Goal: Information Seeking & Learning: Find specific fact

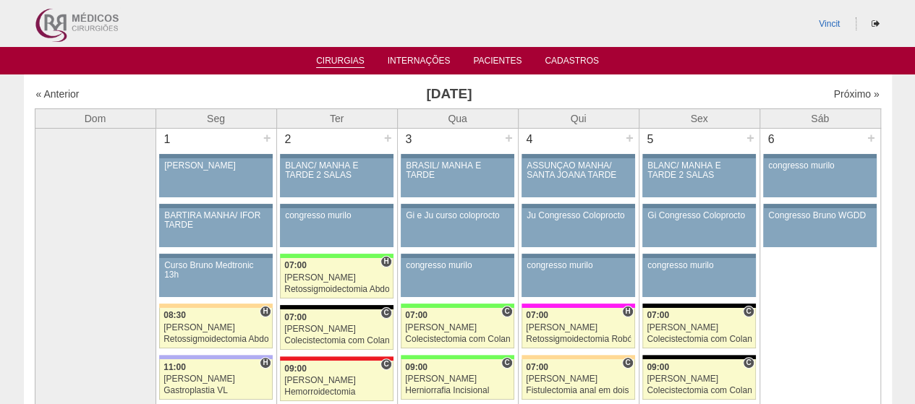
click at [348, 65] on link "Cirurgias" at bounding box center [340, 62] width 48 height 12
click at [346, 63] on link "Cirurgias" at bounding box center [340, 62] width 48 height 12
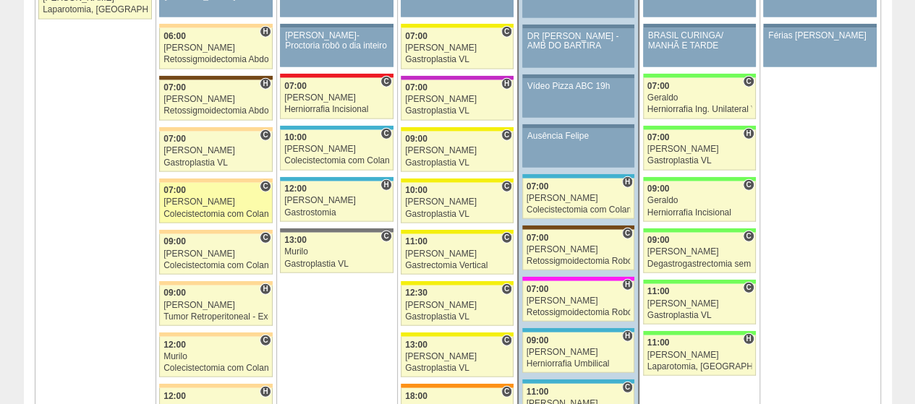
scroll to position [1663, 0]
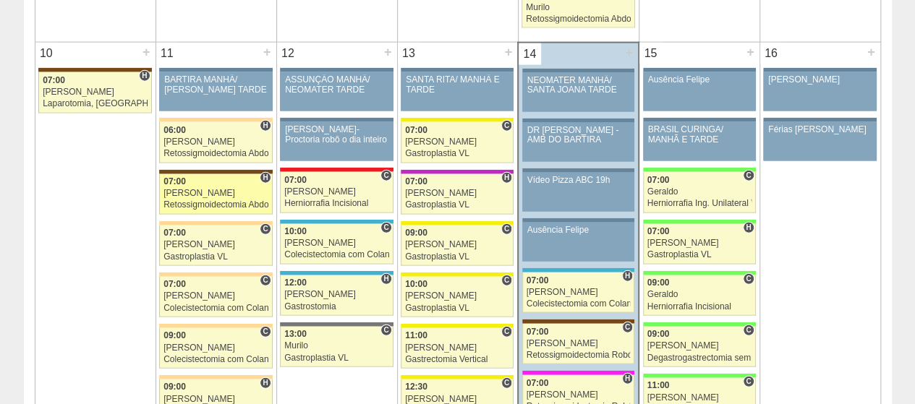
click at [202, 200] on div "Retossigmoidectomia Abdominal VL" at bounding box center [215, 204] width 105 height 9
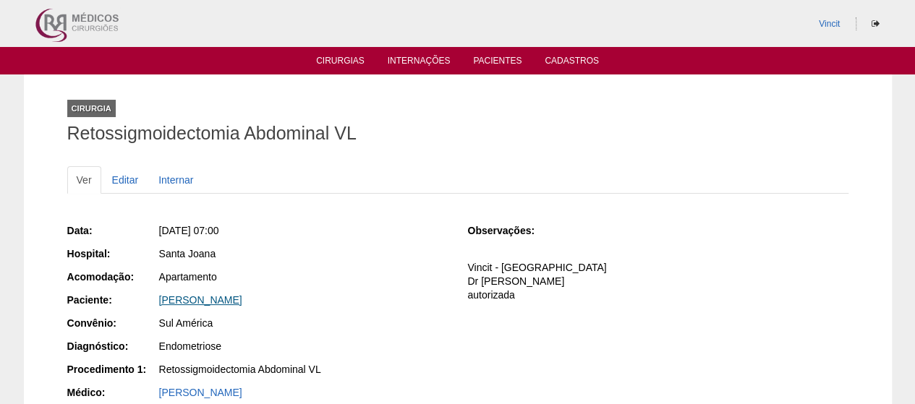
click at [242, 294] on link "[PERSON_NAME]" at bounding box center [200, 300] width 83 height 12
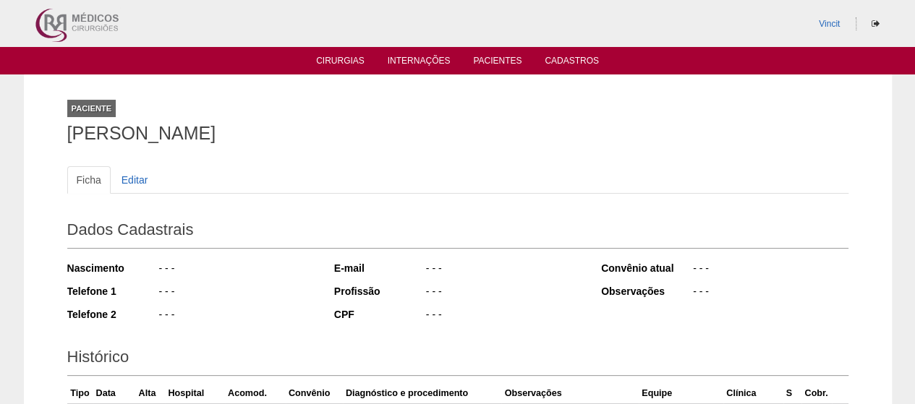
drag, startPoint x: 152, startPoint y: 142, endPoint x: 17, endPoint y: 144, distance: 134.5
click at [17, 144] on div "Paciente CAROLINE CRISTINE DE SOUZA VARELO Ficha Editar Dados Cadastrais Nascim…" at bounding box center [457, 320] width 915 height 492
copy h1 "[PERSON_NAME]"
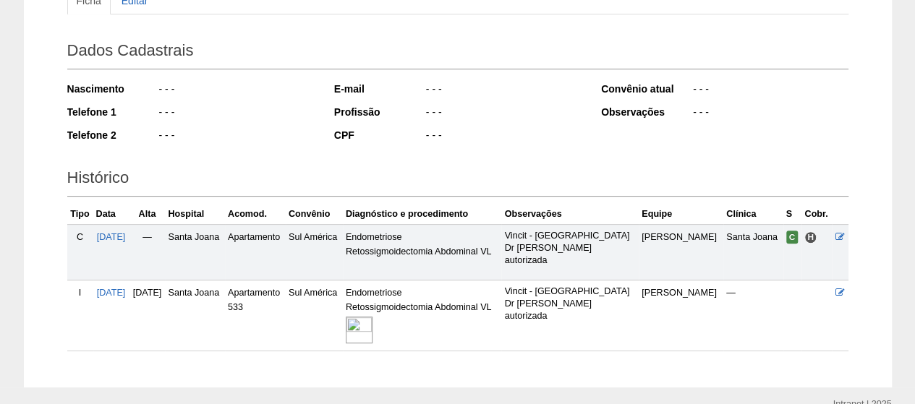
scroll to position [247, 0]
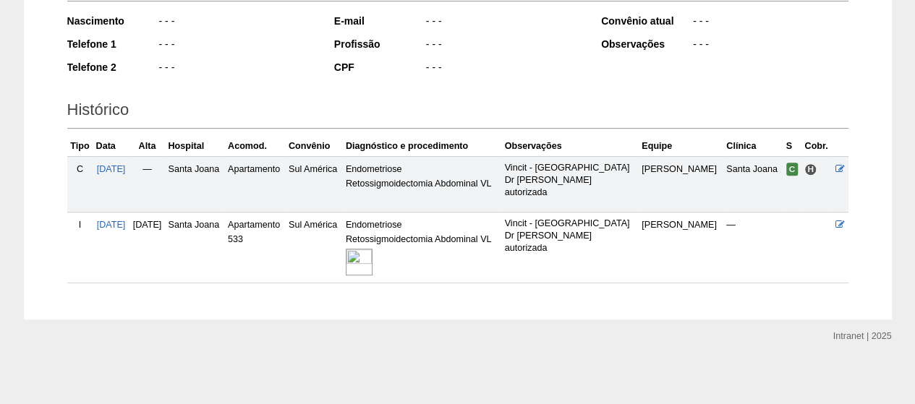
click at [372, 256] on img at bounding box center [359, 262] width 27 height 27
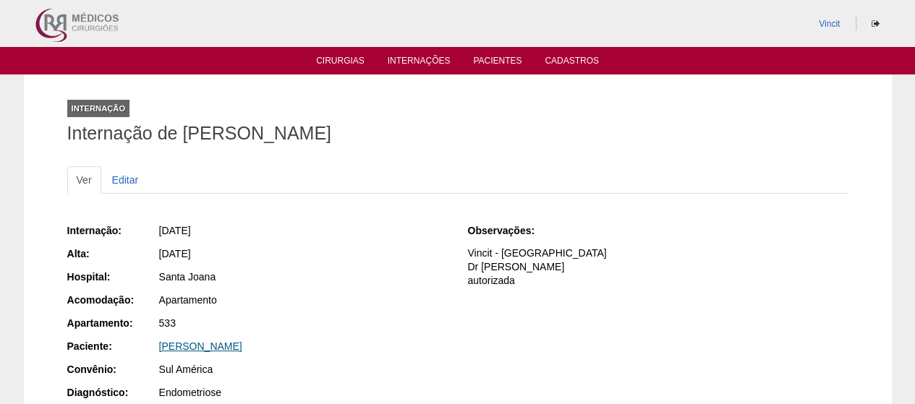
click at [242, 341] on link "[PERSON_NAME]" at bounding box center [200, 347] width 83 height 12
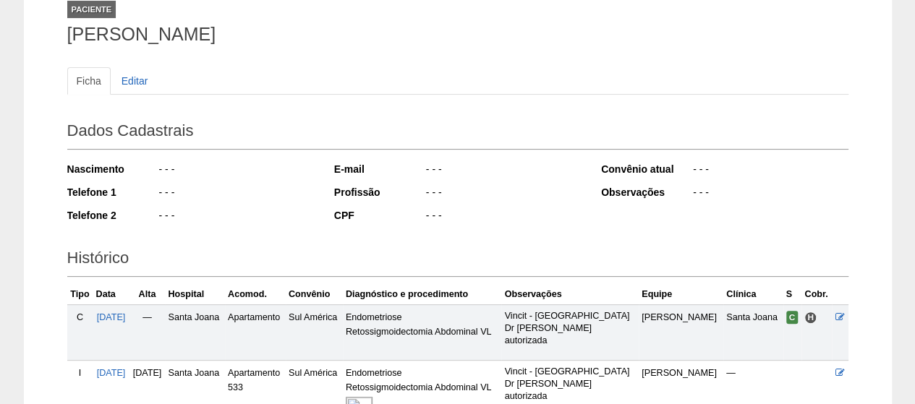
scroll to position [247, 0]
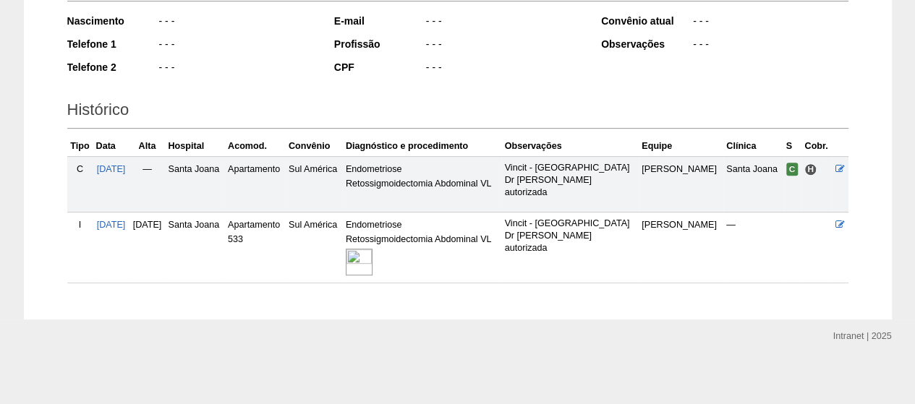
click at [372, 260] on img at bounding box center [359, 262] width 27 height 27
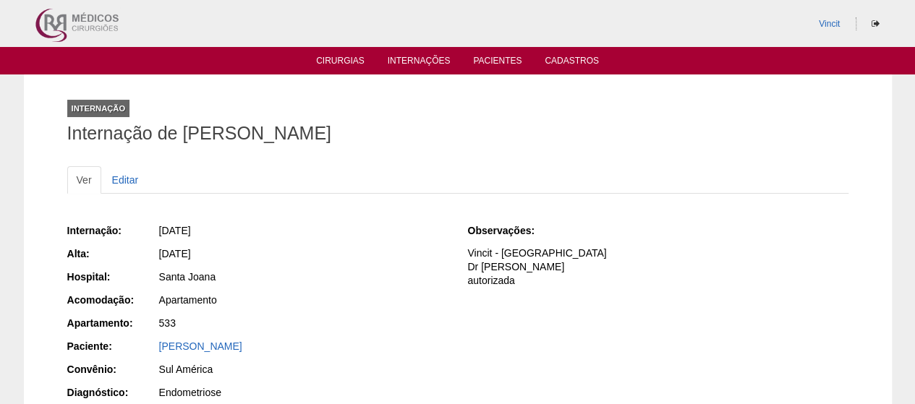
drag, startPoint x: 546, startPoint y: 137, endPoint x: 184, endPoint y: 136, distance: 361.6
click at [184, 136] on h1 "Internação de [PERSON_NAME]" at bounding box center [457, 133] width 781 height 18
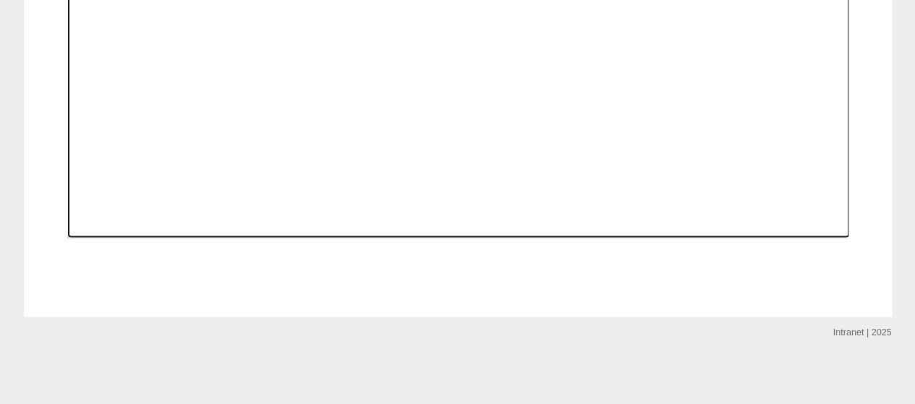
scroll to position [927, 0]
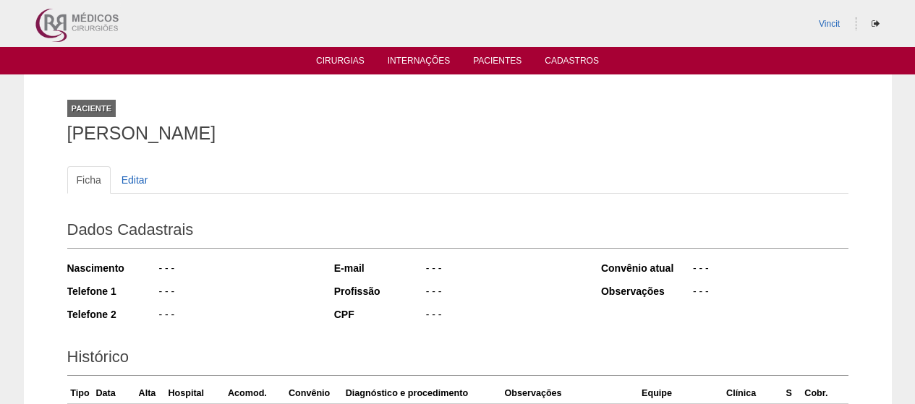
scroll to position [247, 0]
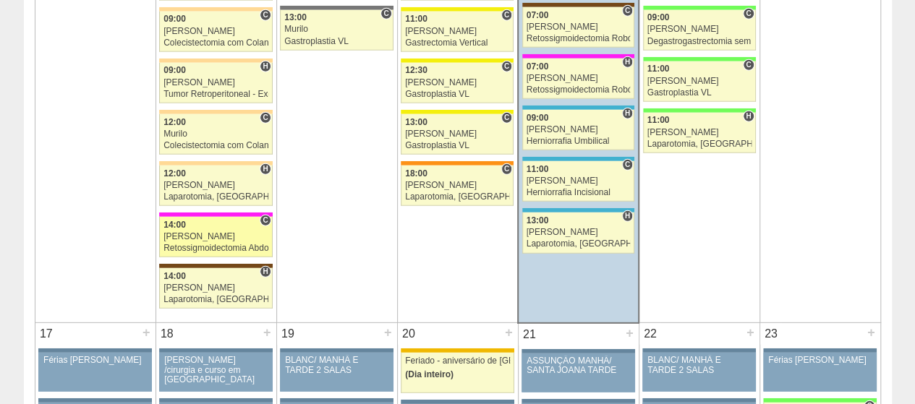
scroll to position [2097, 0]
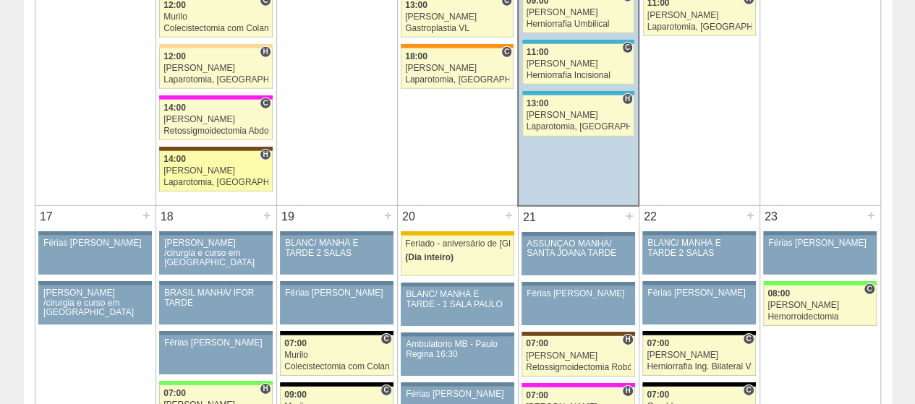
click at [216, 155] on div "14:00" at bounding box center [215, 159] width 105 height 9
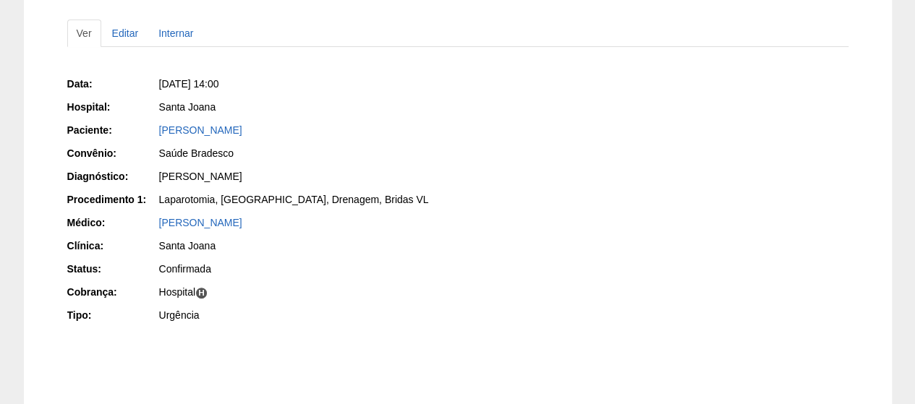
scroll to position [236, 0]
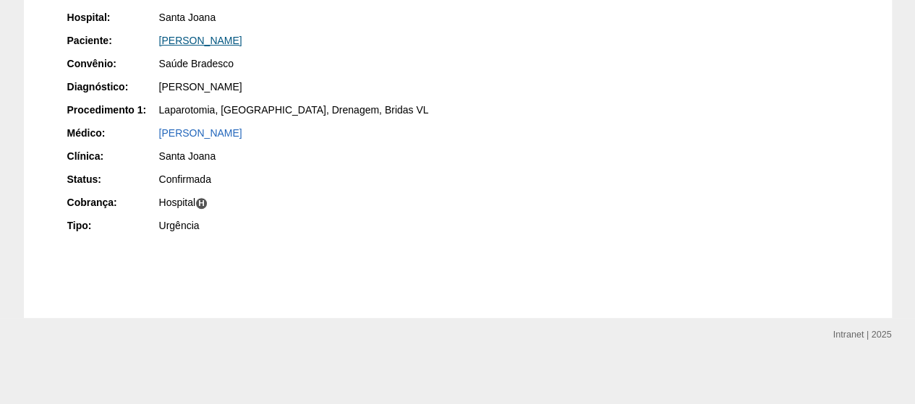
click at [242, 43] on link "[PERSON_NAME]" at bounding box center [200, 41] width 83 height 12
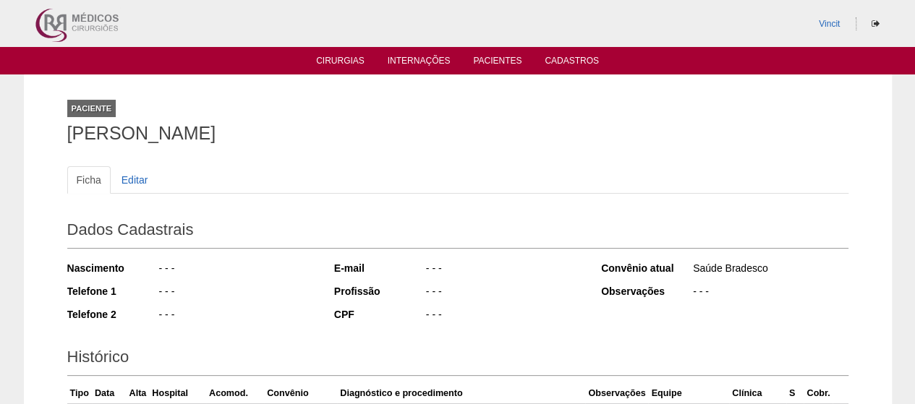
drag, startPoint x: 391, startPoint y: 140, endPoint x: 0, endPoint y: 127, distance: 391.4
click at [0, 127] on div "Paciente [PERSON_NAME] Ficha Editar Dados Cadastrais Nascimento - - - Telefone …" at bounding box center [457, 352] width 915 height 556
copy h1 "[PERSON_NAME]"
click at [408, 61] on link "Internações" at bounding box center [419, 62] width 63 height 12
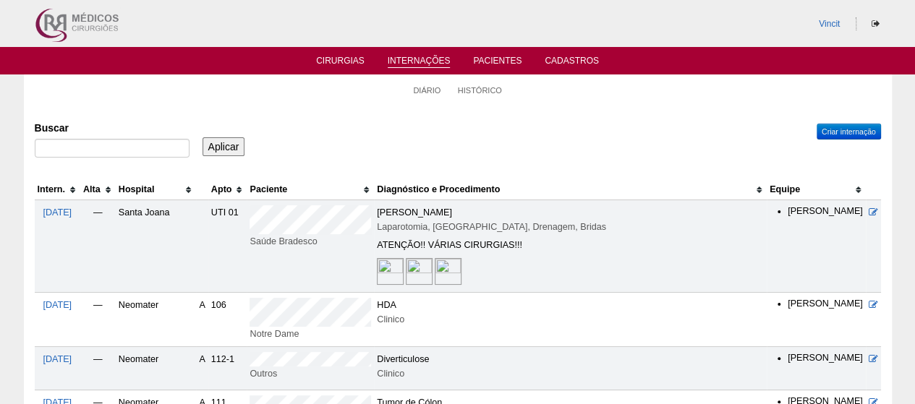
click at [377, 260] on img at bounding box center [390, 271] width 27 height 27
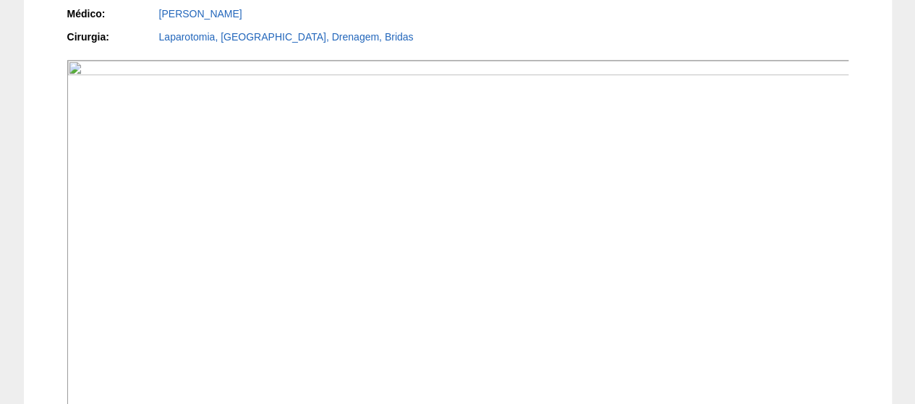
scroll to position [351, 0]
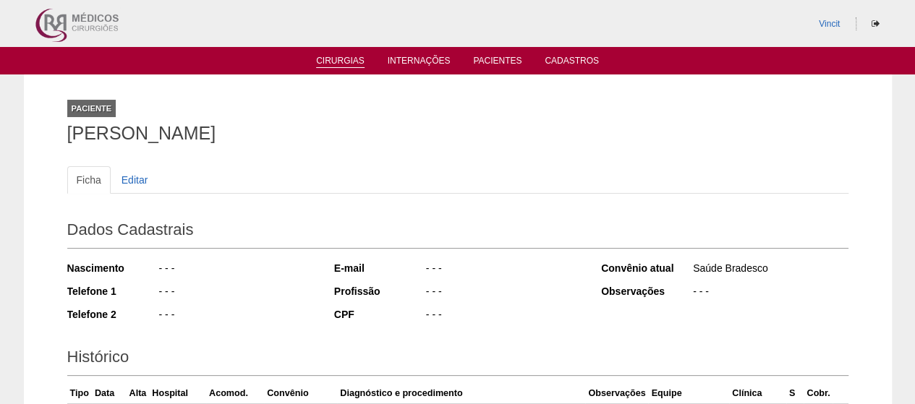
click at [356, 66] on link "Cirurgias" at bounding box center [340, 62] width 48 height 12
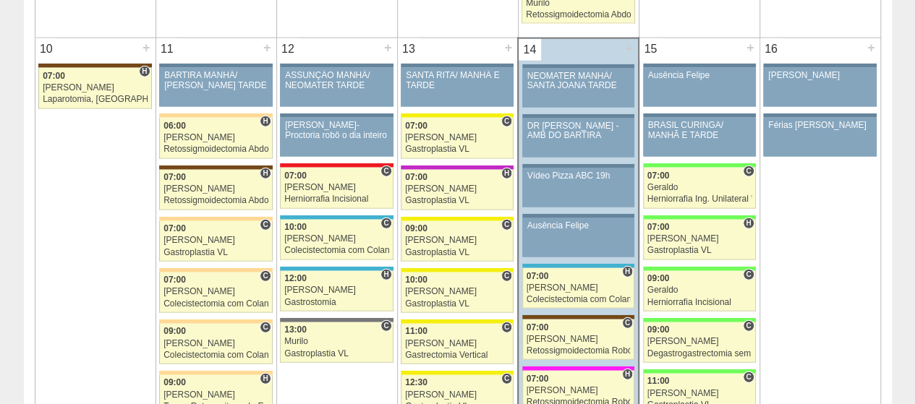
scroll to position [1663, 0]
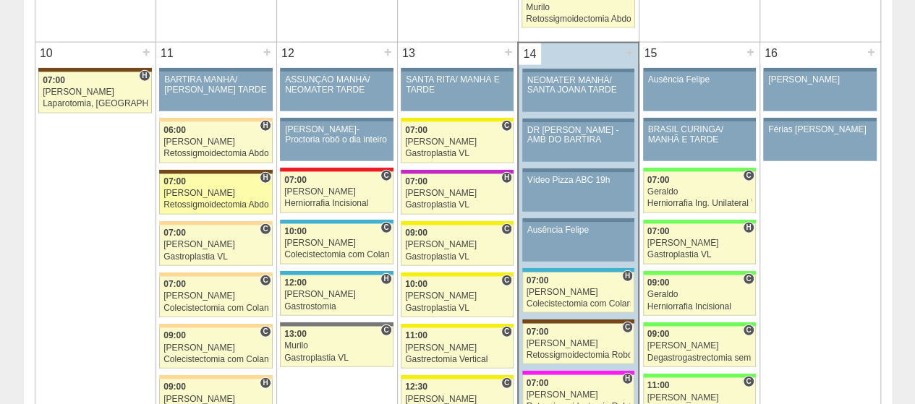
drag, startPoint x: 215, startPoint y: 193, endPoint x: 226, endPoint y: 193, distance: 11.6
click at [215, 200] on div "Retossigmoidectomia Abdominal VL" at bounding box center [215, 204] width 105 height 9
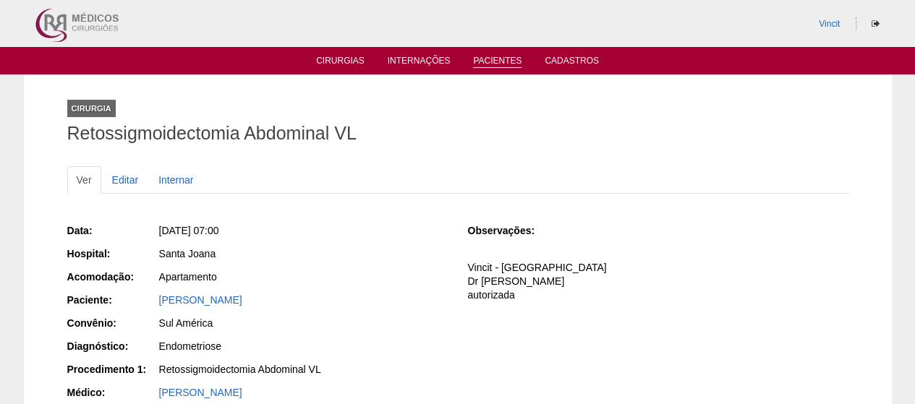
click at [508, 62] on link "Pacientes" at bounding box center [497, 62] width 48 height 12
click at [492, 61] on link "Pacientes" at bounding box center [497, 62] width 48 height 12
click at [500, 64] on link "Pacientes" at bounding box center [497, 62] width 48 height 12
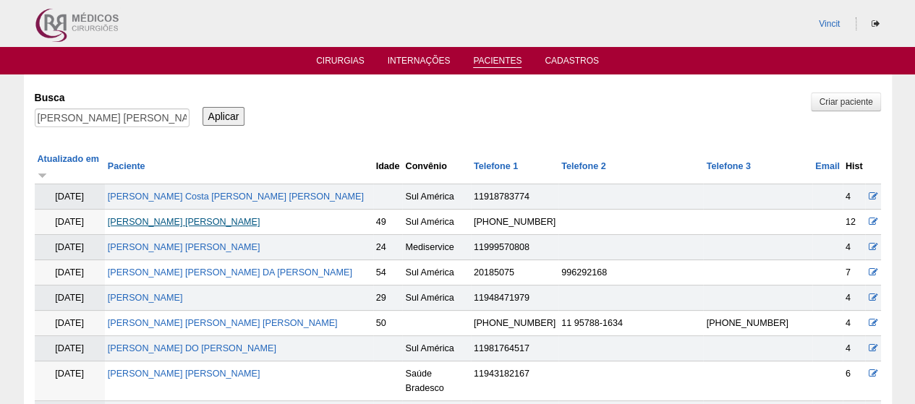
click at [220, 217] on link "FLAVIA SALIM CAIADO PEREIRA" at bounding box center [184, 222] width 153 height 10
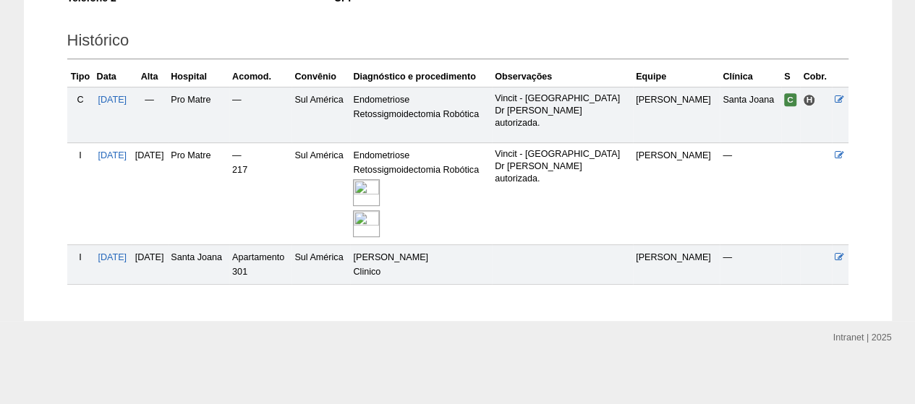
scroll to position [317, 0]
click at [550, 225] on td "Vincit - Faturada Hospital Dr [PERSON_NAME] autorizada." at bounding box center [562, 193] width 141 height 102
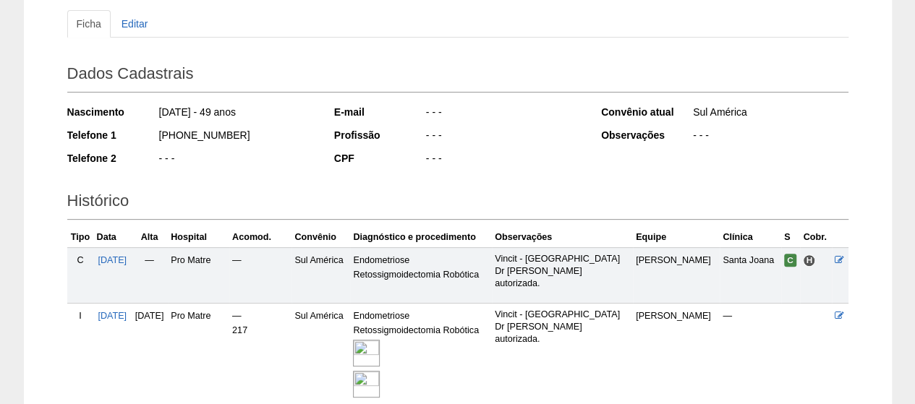
scroll to position [0, 0]
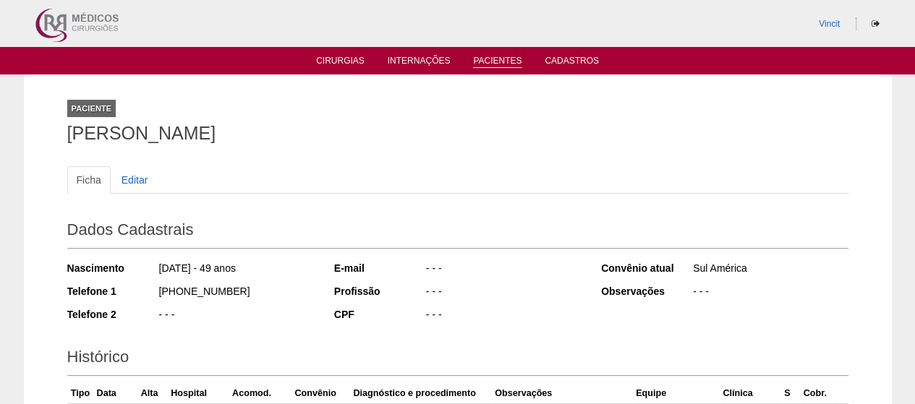
click at [511, 66] on link "Pacientes" at bounding box center [497, 62] width 48 height 12
click at [502, 60] on link "Pacientes" at bounding box center [497, 62] width 48 height 12
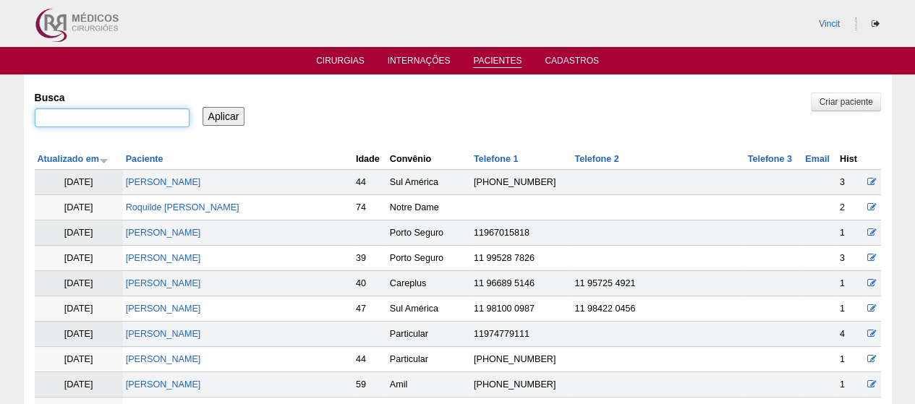
click at [106, 119] on input "Busca" at bounding box center [112, 117] width 155 height 19
paste input "SUSANE DA SILVA"
type input "SUSANE DA SILVA"
click at [244, 119] on div "Aplicar" at bounding box center [229, 105] width 59 height 40
click at [225, 119] on input "Aplicar" at bounding box center [223, 116] width 43 height 19
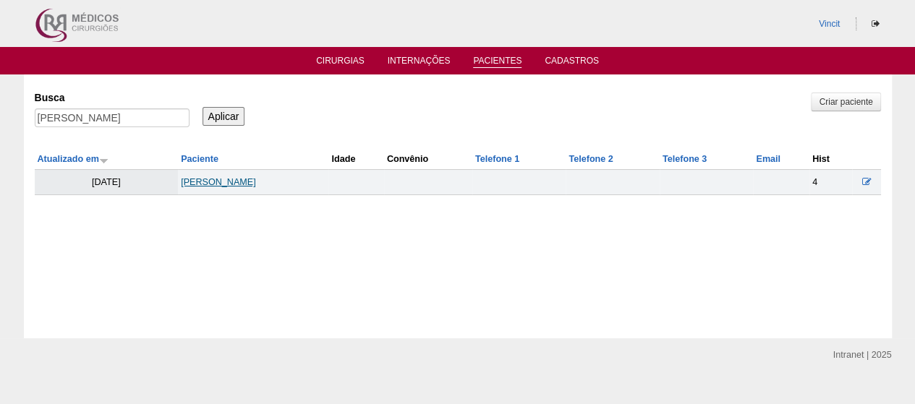
click at [226, 183] on link "[PERSON_NAME]" at bounding box center [218, 182] width 75 height 10
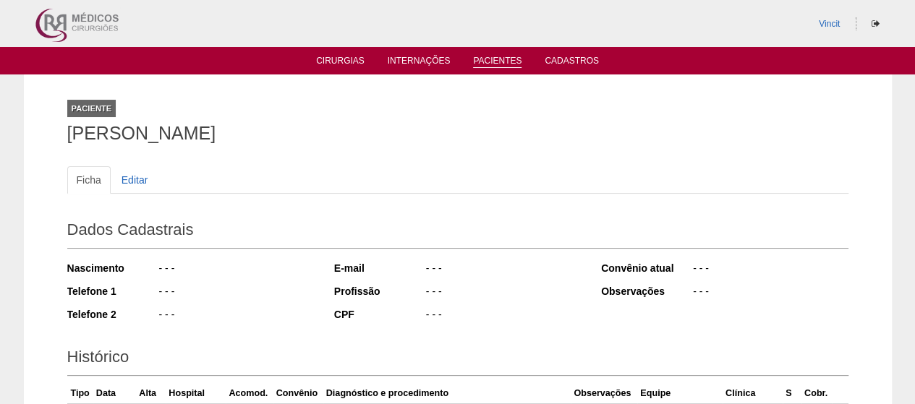
click at [516, 66] on link "Pacientes" at bounding box center [497, 62] width 48 height 12
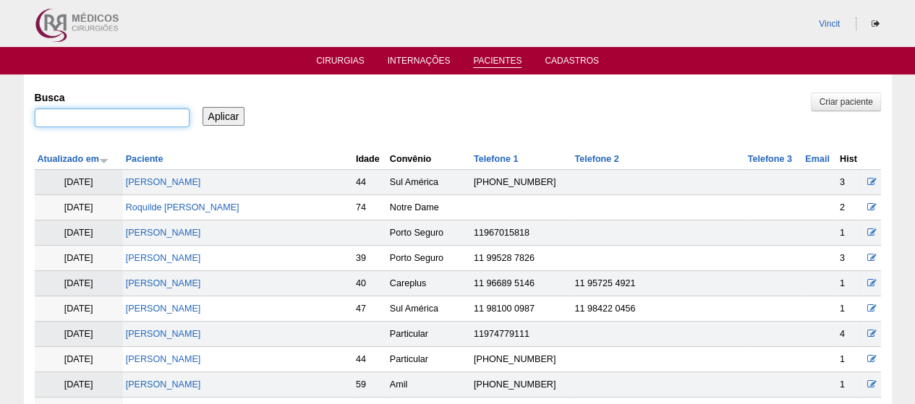
click at [144, 115] on input "Busca" at bounding box center [112, 117] width 155 height 19
paste input "[PERSON_NAME]"
type input "[PERSON_NAME]"
click at [214, 112] on input "Aplicar" at bounding box center [223, 116] width 43 height 19
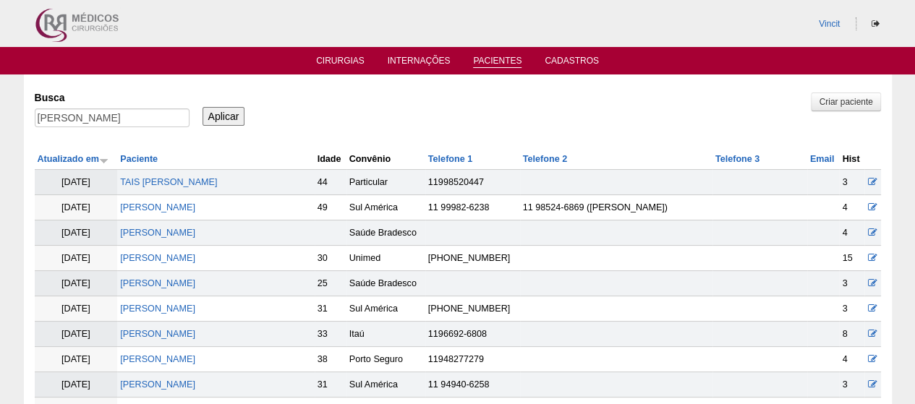
click at [202, 258] on td "[PERSON_NAME]" at bounding box center [215, 258] width 197 height 25
click at [181, 254] on link "[PERSON_NAME]" at bounding box center [157, 258] width 75 height 10
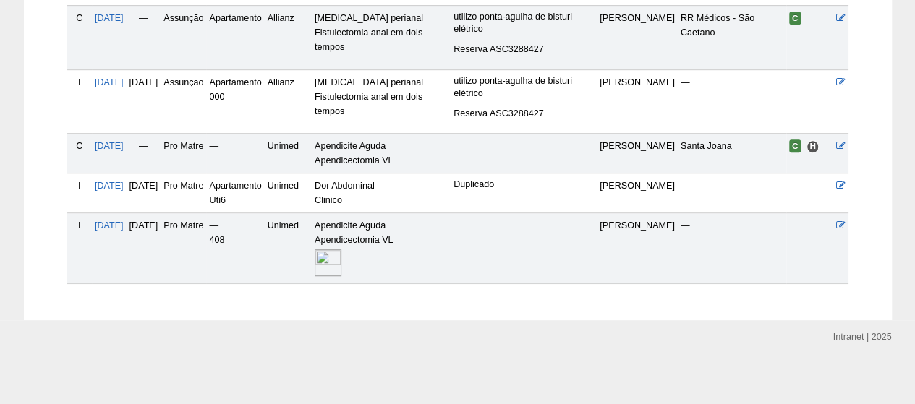
scroll to position [109, 0]
